Goal: Navigation & Orientation: Find specific page/section

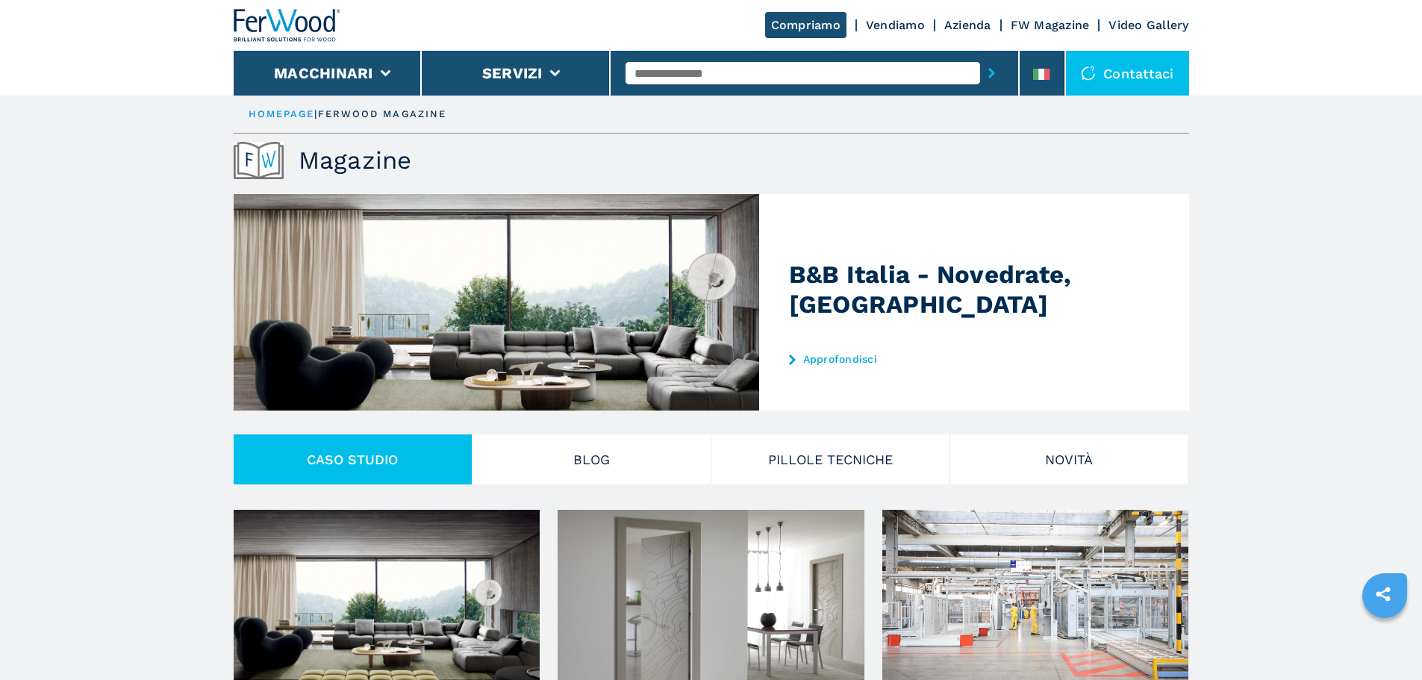
click at [301, 113] on link "HOMEPAGE" at bounding box center [282, 113] width 66 height 11
click at [286, 32] on img at bounding box center [288, 25] width 108 height 33
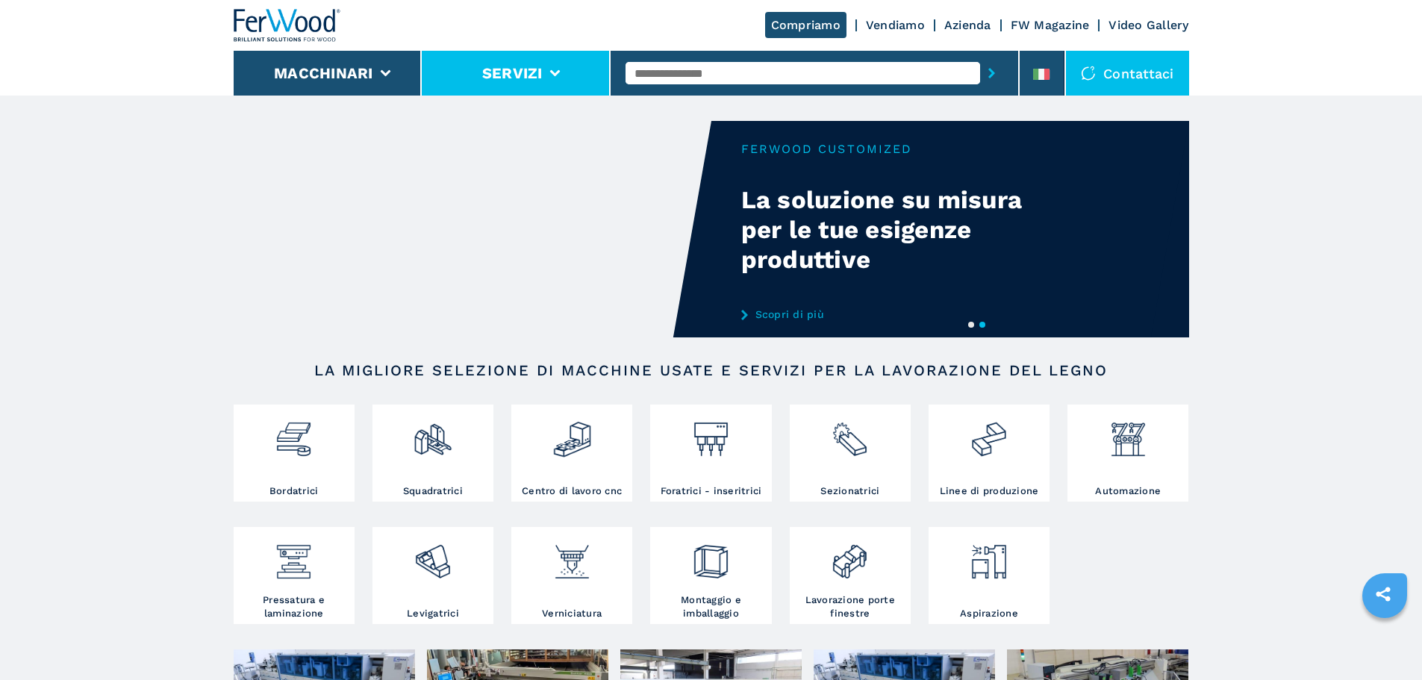
click at [505, 76] on button "Servizi" at bounding box center [512, 73] width 60 height 18
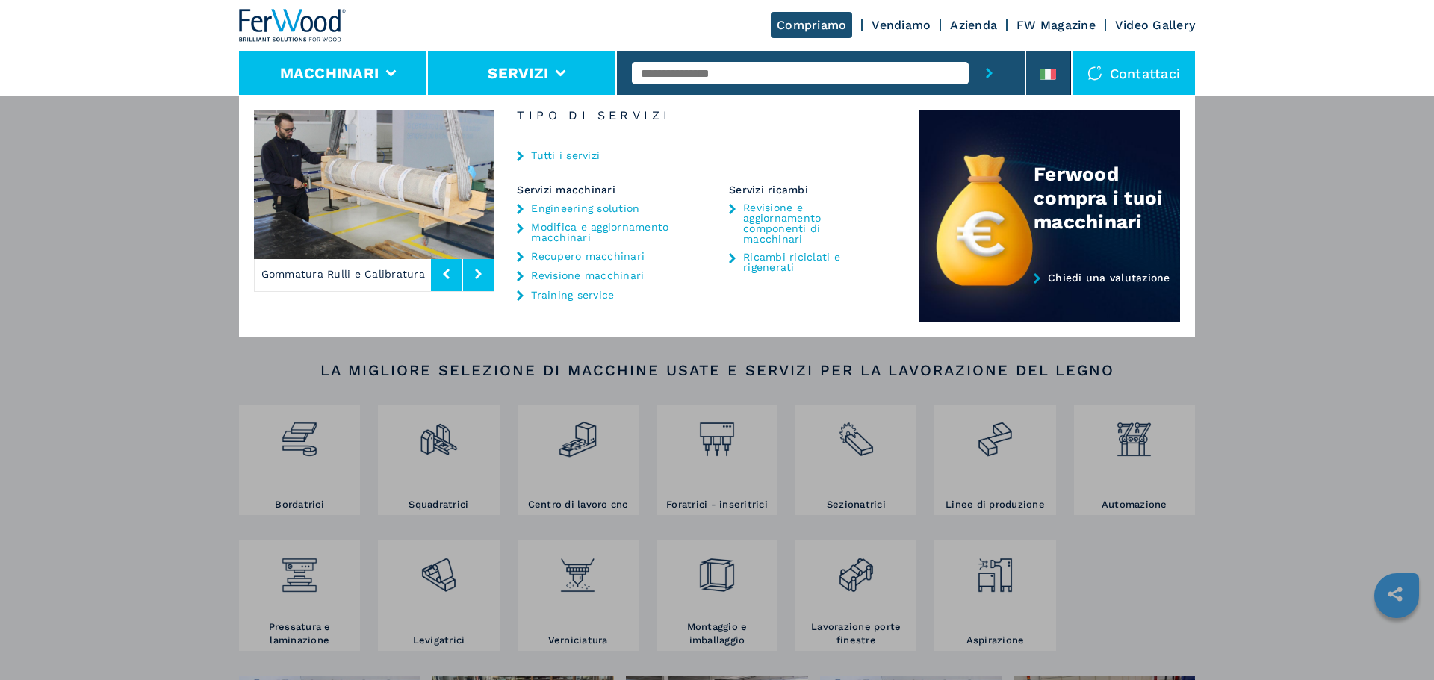
click at [293, 69] on button "Macchinari" at bounding box center [329, 73] width 99 height 18
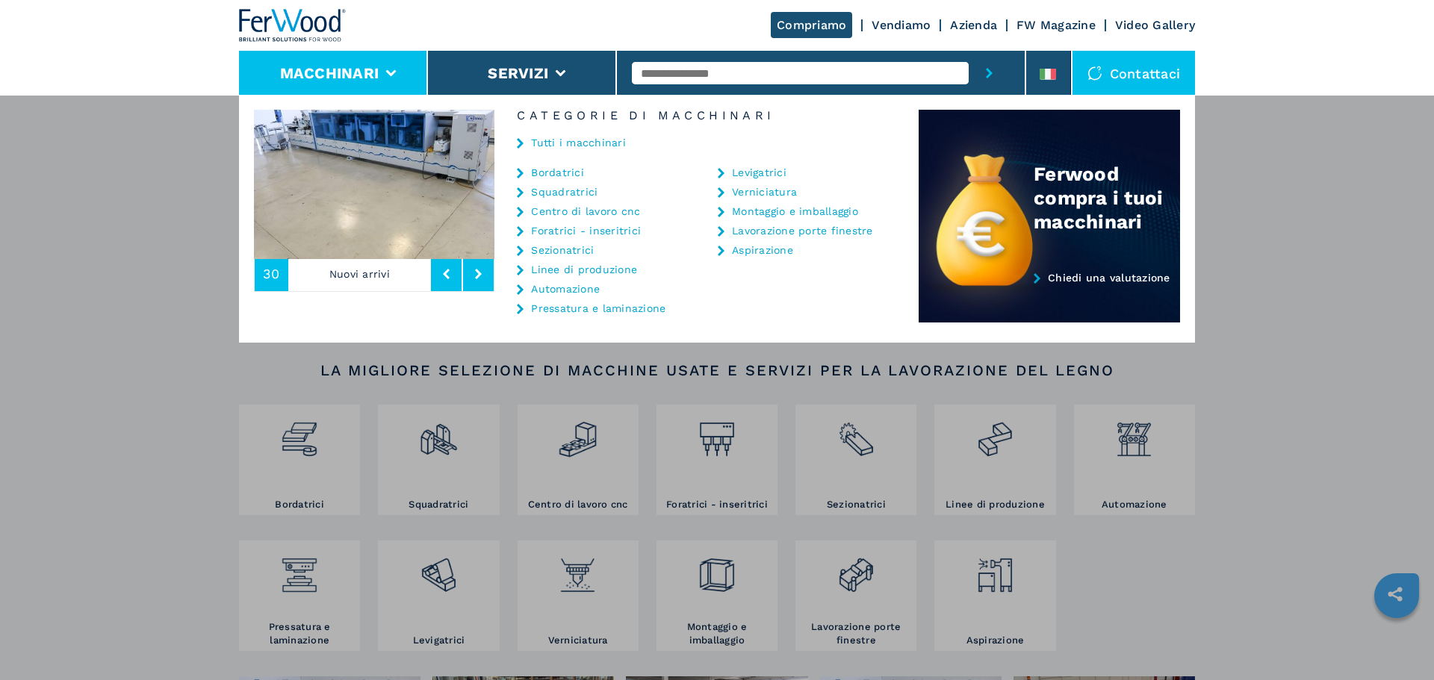
click at [483, 279] on button at bounding box center [478, 274] width 31 height 34
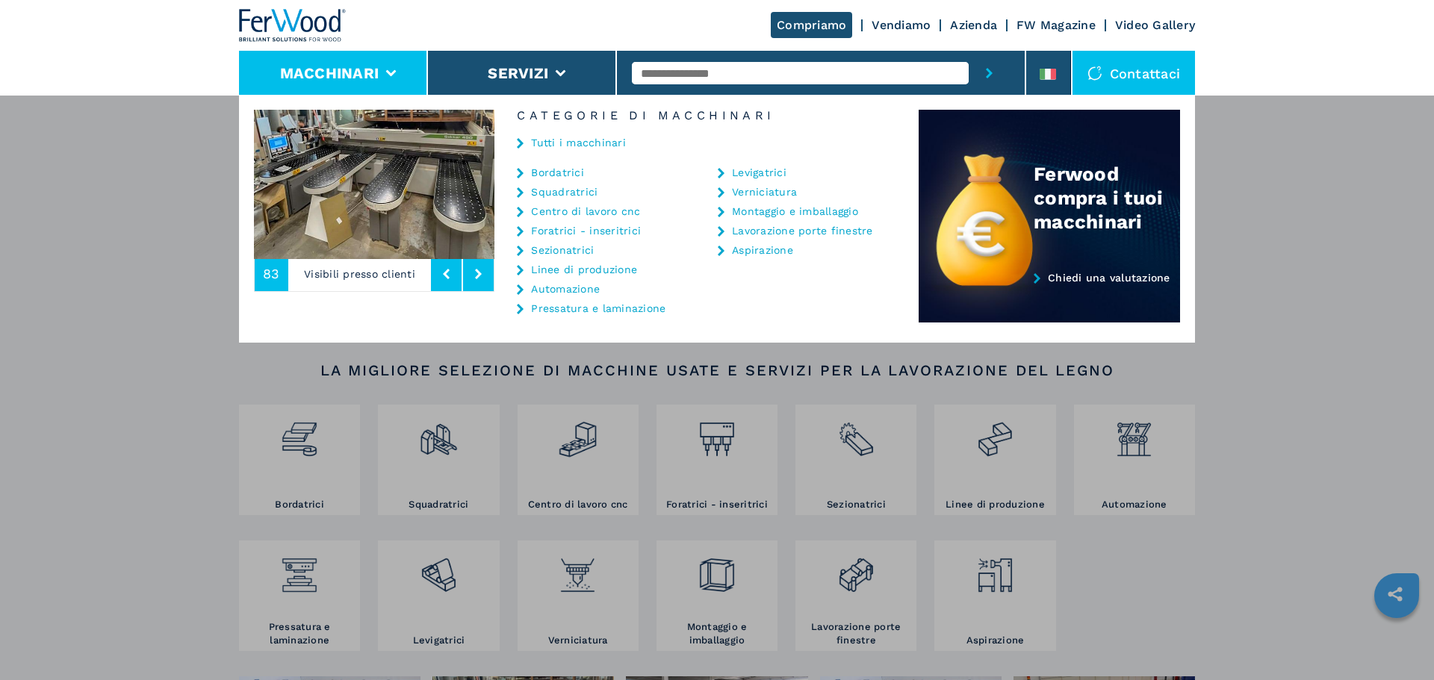
click at [483, 279] on button at bounding box center [478, 274] width 31 height 34
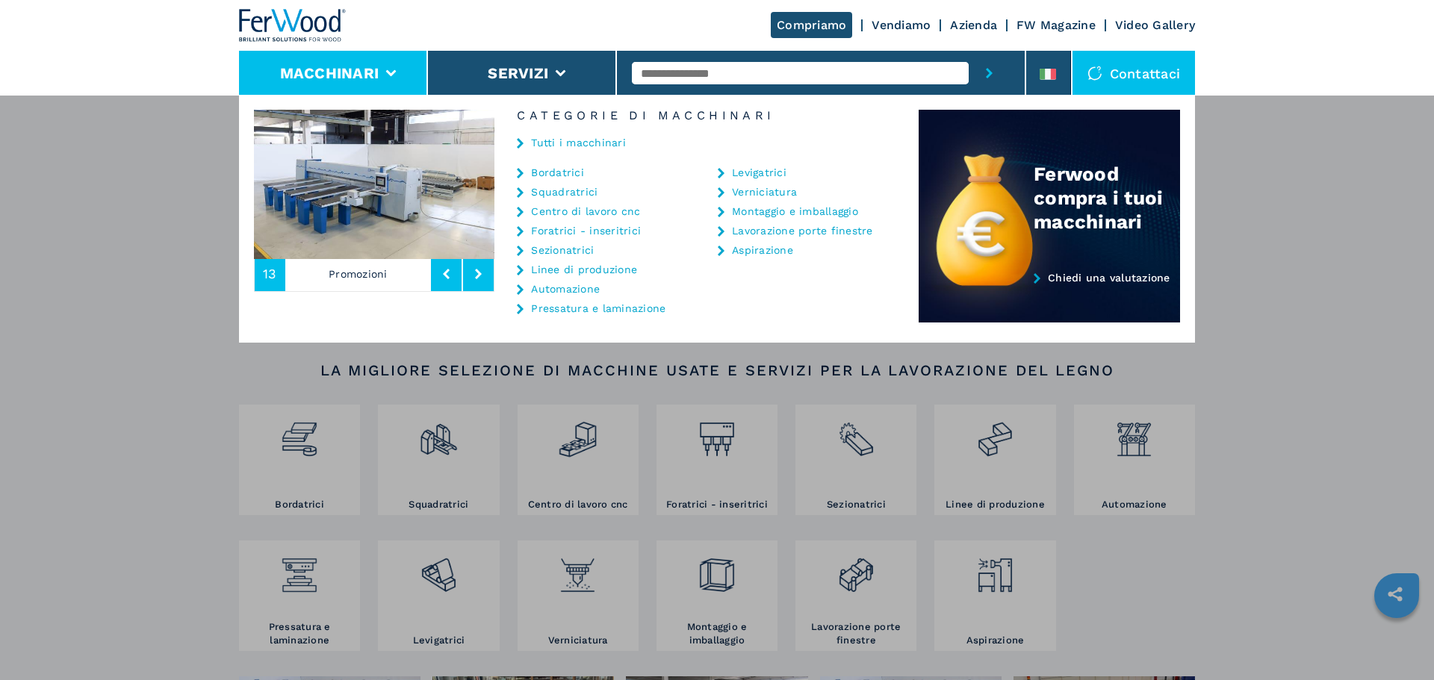
click at [159, 561] on div "Macchinari Bordatrici Squadratrici Centro di lavoro cnc Foratrici - inseritrici…" at bounding box center [717, 435] width 1434 height 680
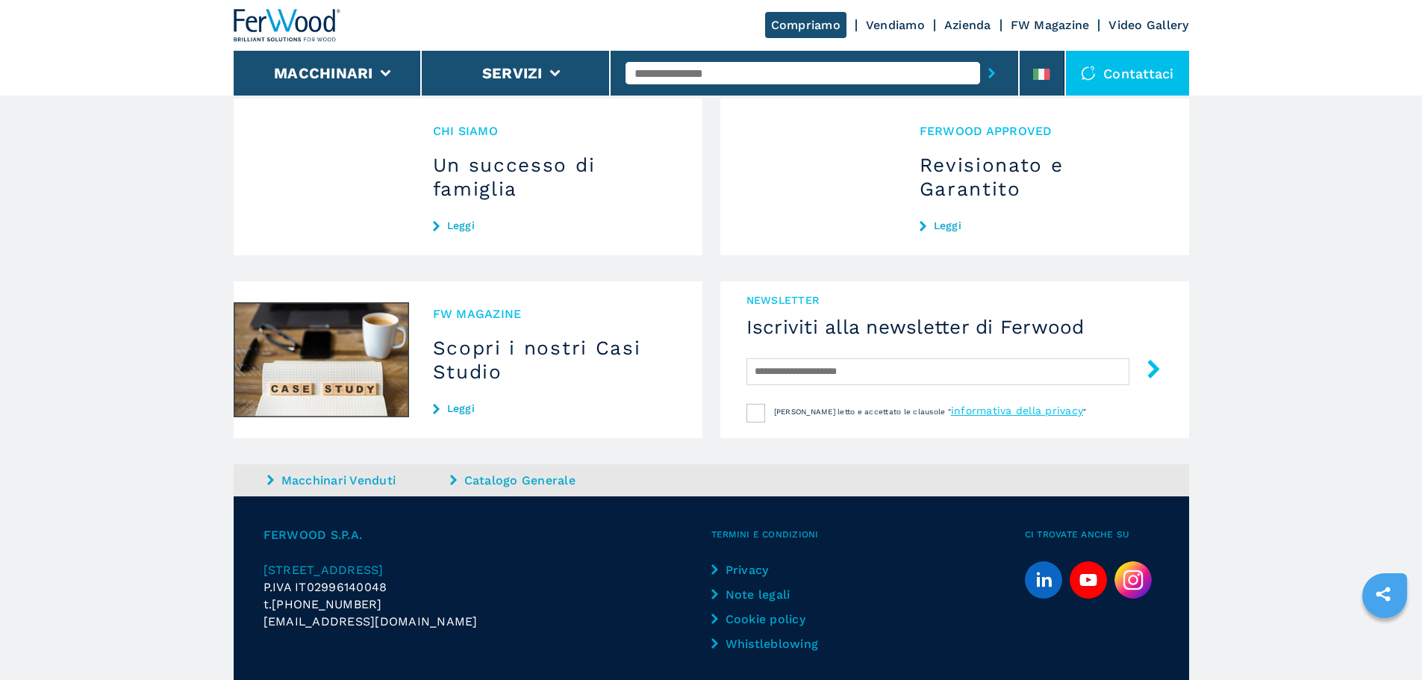
scroll to position [1319, 0]
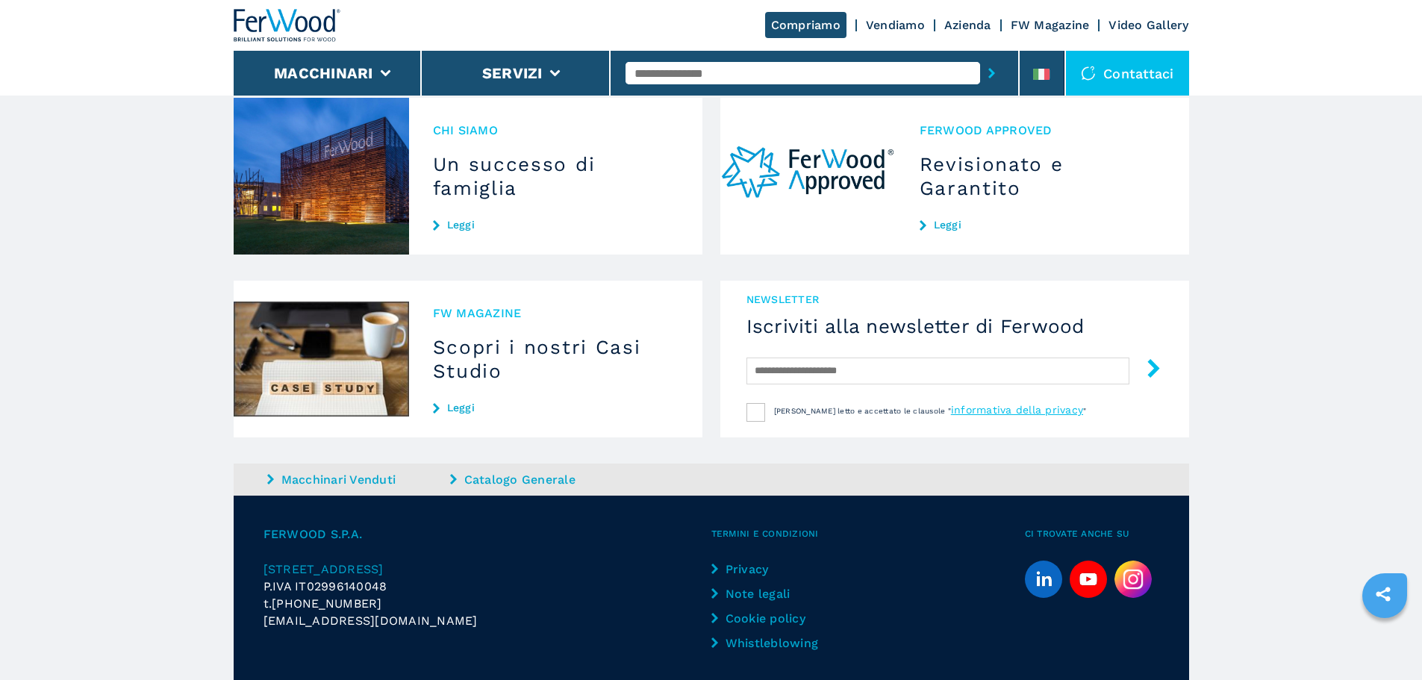
click at [1098, 25] on span at bounding box center [1098, 25] width 1 height 12
click at [1114, 25] on link "Video Gallery" at bounding box center [1149, 25] width 80 height 14
